Goal: Use online tool/utility: Utilize a website feature to perform a specific function

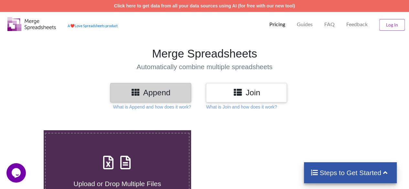
click at [151, 93] on h3 "Append" at bounding box center [150, 92] width 71 height 9
click at [137, 95] on icon at bounding box center [135, 92] width 9 height 8
click at [242, 95] on icon at bounding box center [237, 92] width 9 height 8
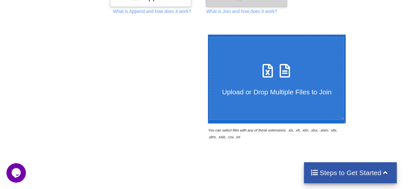
scroll to position [97, 0]
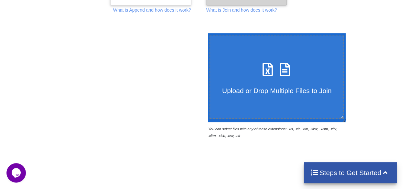
click at [262, 69] on icon at bounding box center [267, 66] width 16 height 14
click at [206, 33] on input "Upload or Drop Multiple Files to Join" at bounding box center [206, 33] width 0 height 0
type input "C:\fakepath\22122501002_Students_Details 2025-26.xlsx"
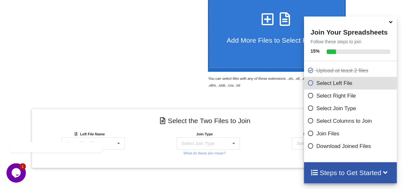
scroll to position [169, 0]
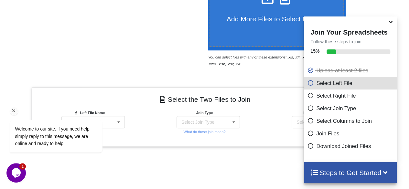
click at [107, 120] on div "Welcome to our site, if you need help simply reply to this message, we are onli…" at bounding box center [65, 129] width 110 height 51
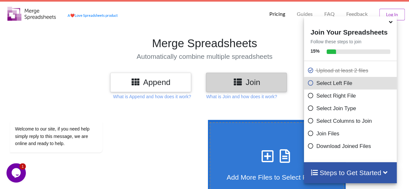
scroll to position [7, 0]
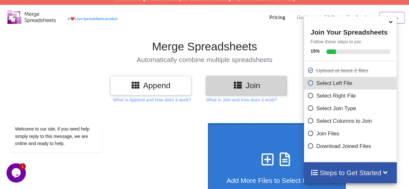
click at [162, 87] on h3 "Append" at bounding box center [150, 85] width 71 height 9
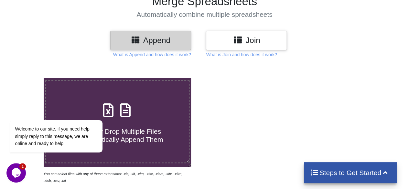
scroll to position [104, 0]
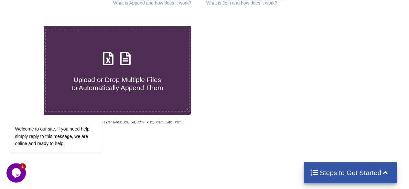
click at [132, 73] on h4 "Upload or Drop Multiple Files to Automatically Append Them" at bounding box center [117, 80] width 143 height 25
click at [27, 26] on input "Upload or Drop Multiple Files to Automatically Append Them" at bounding box center [27, 26] width 0 height 0
